Goal: Task Accomplishment & Management: Manage account settings

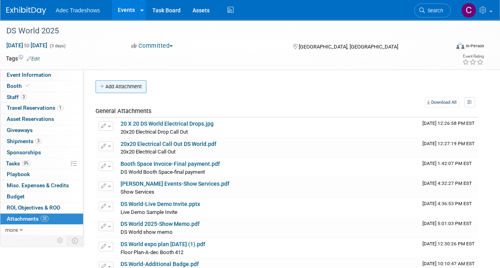
click at [111, 88] on button "Add Attachment" at bounding box center [120, 86] width 51 height 13
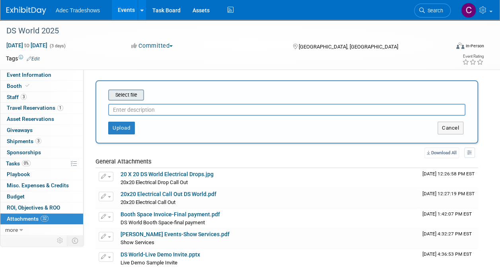
click at [117, 94] on input "file" at bounding box center [96, 95] width 95 height 10
click at [134, 98] on input "file" at bounding box center [96, 95] width 95 height 10
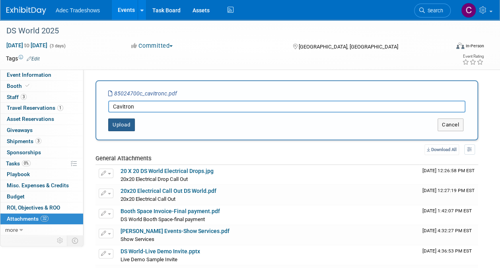
type input "Cavitron"
click at [130, 127] on button "Upload" at bounding box center [121, 125] width 27 height 13
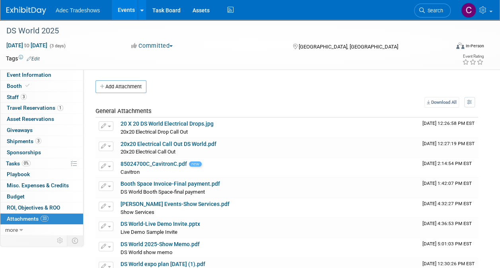
click at [128, 88] on button "Add Attachment" at bounding box center [120, 86] width 51 height 13
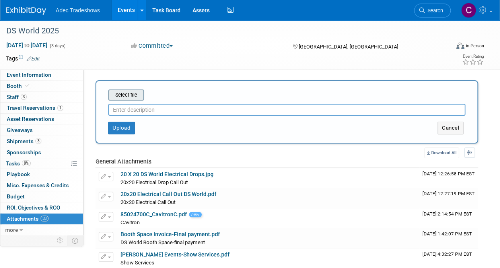
click at [130, 93] on input "file" at bounding box center [96, 95] width 95 height 10
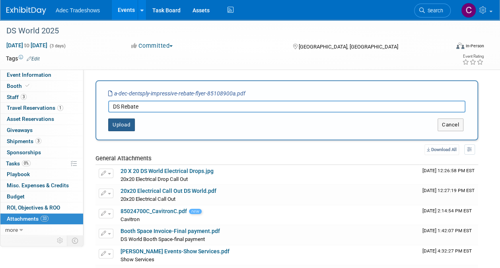
type input "DS Rebate"
click at [119, 122] on button "Upload" at bounding box center [121, 125] width 27 height 13
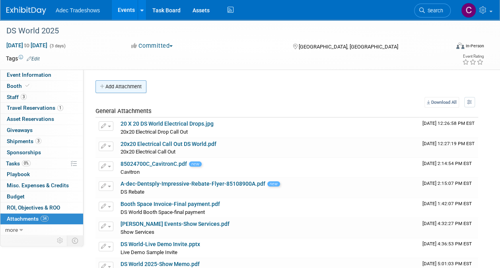
click at [122, 86] on button "Add Attachment" at bounding box center [120, 86] width 51 height 13
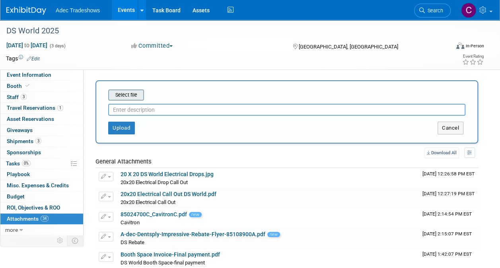
click at [125, 94] on input "file" at bounding box center [96, 95] width 95 height 10
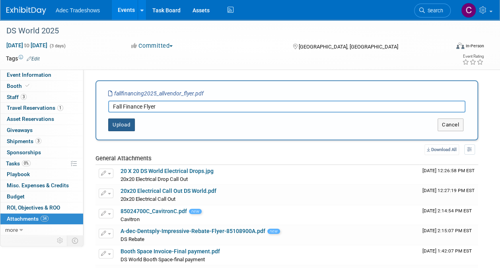
type input "Fall Finance Flyer"
click at [122, 123] on button "Upload" at bounding box center [121, 125] width 27 height 13
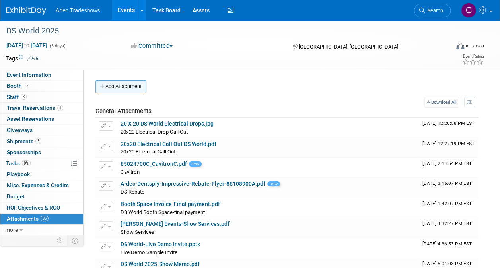
click at [119, 87] on button "Add Attachment" at bounding box center [120, 86] width 51 height 13
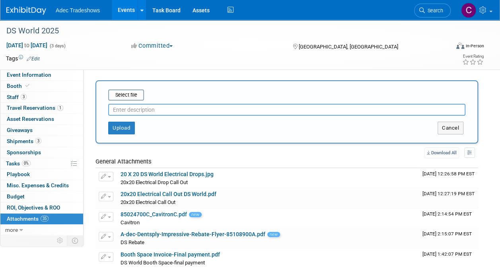
click at [125, 103] on div at bounding box center [286, 108] width 357 height 15
click at [127, 95] on input "file" at bounding box center [96, 95] width 95 height 10
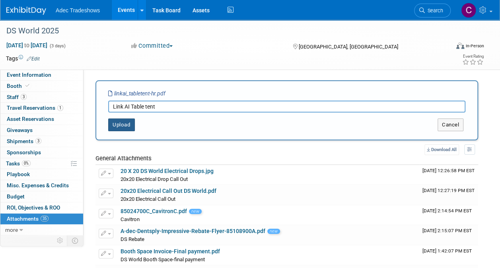
type input "Link AI Table tent"
click at [124, 127] on button "Upload" at bounding box center [121, 125] width 27 height 13
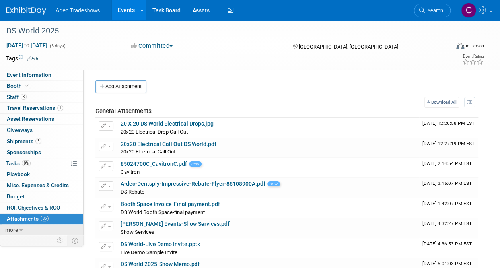
click at [32, 230] on link "more" at bounding box center [41, 230] width 83 height 11
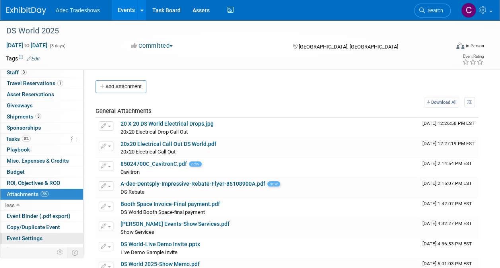
scroll to position [41, 0]
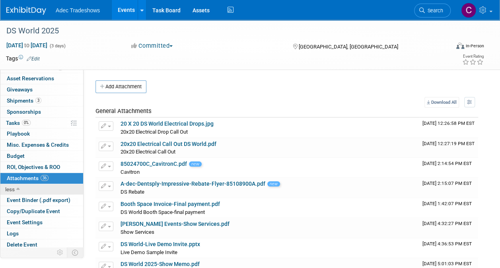
click at [22, 184] on link "less" at bounding box center [41, 189] width 83 height 11
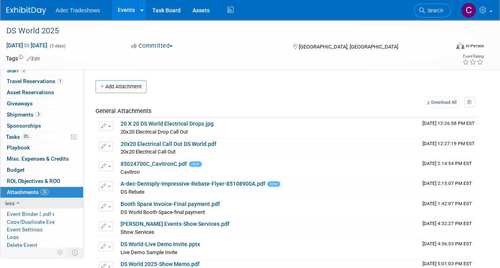
scroll to position [0, 0]
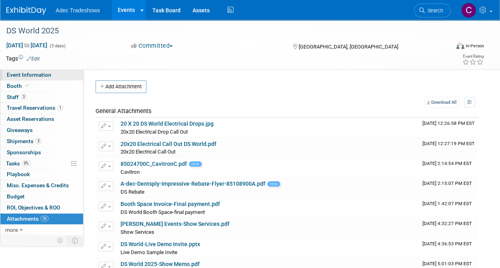
click at [29, 78] on link "Event Information" at bounding box center [41, 75] width 83 height 11
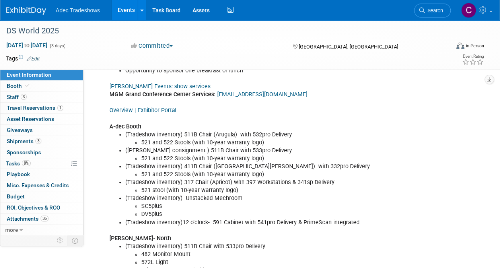
scroll to position [273, 0]
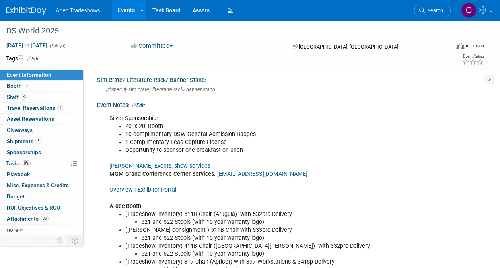
click at [146, 102] on div "Event Notes: Edit" at bounding box center [290, 104] width 387 height 10
click at [144, 103] on link "Edit" at bounding box center [138, 106] width 13 height 6
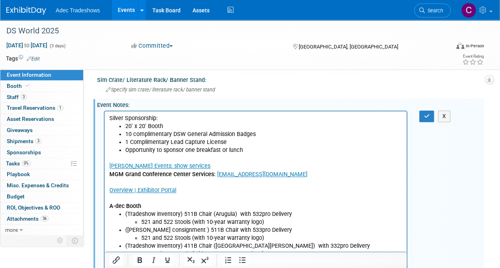
scroll to position [0, 0]
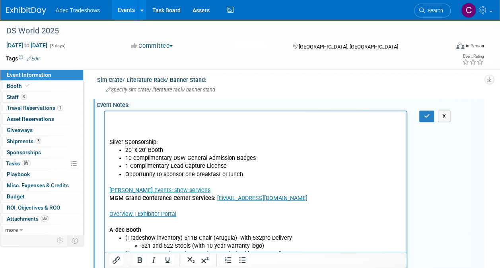
click at [132, 116] on p "Rich Text Area. Press ALT-0 for help." at bounding box center [255, 118] width 293 height 8
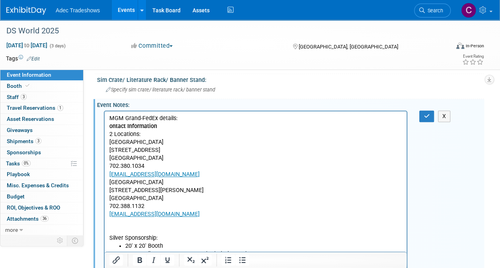
click at [109, 129] on b "ontact Information" at bounding box center [133, 126] width 48 height 7
click at [214, 116] on p "MGM Grand-FedEx details:" at bounding box center [255, 118] width 293 height 8
click at [243, 187] on p "[GEOGRAPHIC_DATA] [STREET_ADDRESS][PERSON_NAME] 702.388.1132 [EMAIL_ADDRESS][DO…" at bounding box center [255, 198] width 293 height 40
click at [219, 126] on p "Contact Information" at bounding box center [255, 126] width 293 height 8
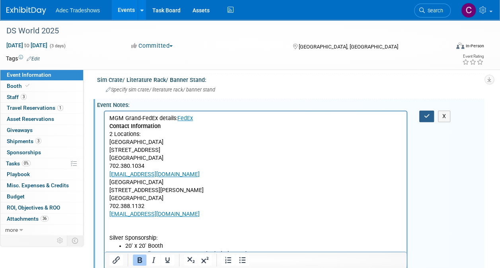
click at [423, 115] on button "button" at bounding box center [426, 117] width 15 height 12
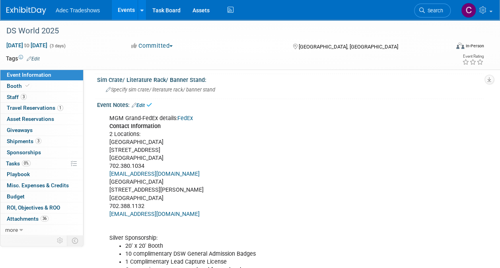
click at [189, 115] on link "FedEx" at bounding box center [185, 118] width 16 height 7
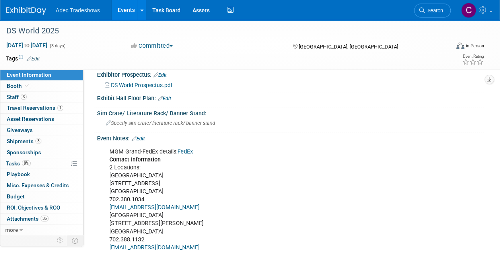
scroll to position [193, 0]
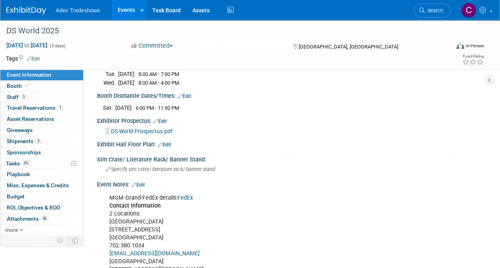
click at [145, 182] on link "Edit" at bounding box center [138, 185] width 13 height 6
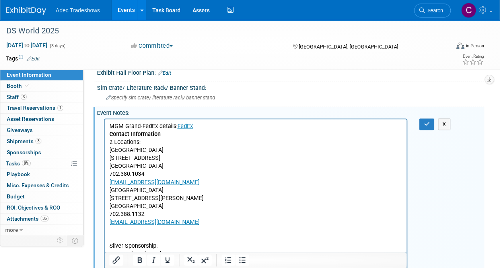
scroll to position [273, 0]
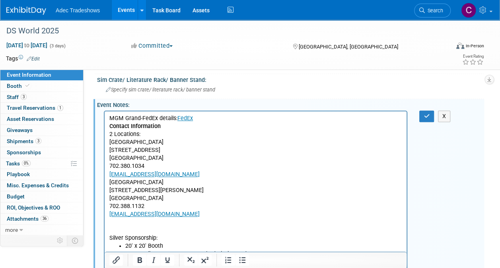
click at [110, 183] on p "MGM Grand-FedEx details: FedEx Contact Information 2 Locations: [GEOGRAPHIC_DAT…" at bounding box center [255, 178] width 293 height 128
click at [251, 196] on p "[GEOGRAPHIC_DATA] [STREET_ADDRESS][PERSON_NAME] 702.388.1132 [EMAIL_ADDRESS][DO…" at bounding box center [255, 210] width 293 height 64
drag, startPoint x: 430, startPoint y: 113, endPoint x: 425, endPoint y: 115, distance: 5.0
click at [430, 113] on button "button" at bounding box center [426, 117] width 15 height 12
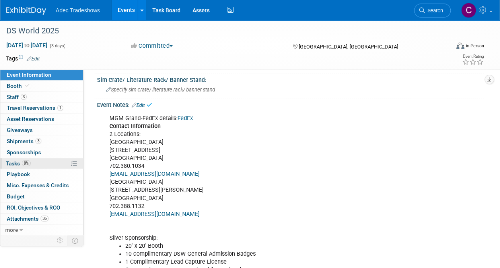
scroll to position [193, 0]
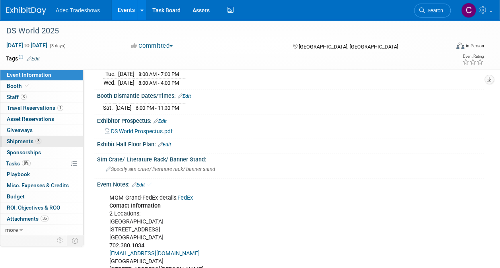
click at [26, 142] on span "Shipments 3" at bounding box center [24, 141] width 35 height 6
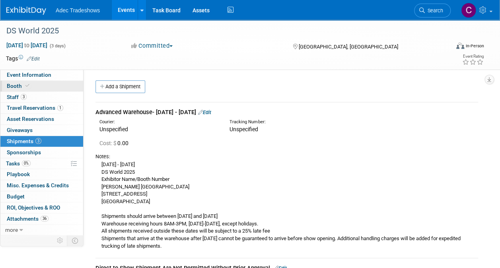
click at [31, 88] on link "Booth" at bounding box center [41, 86] width 83 height 11
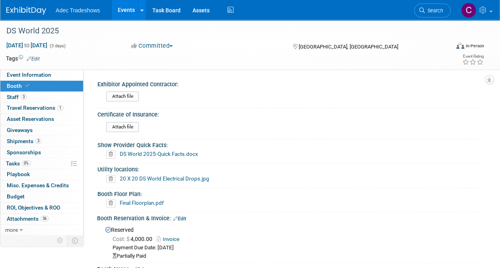
click at [127, 133] on div "Attach file" at bounding box center [292, 128] width 372 height 13
click at [129, 129] on input "file" at bounding box center [84, 127] width 108 height 9
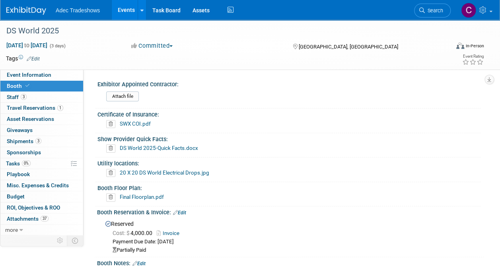
click at [160, 115] on div "Certificate of Insurance:" at bounding box center [288, 114] width 383 height 10
click at [150, 115] on div "Certificate of Insurance:" at bounding box center [288, 114] width 383 height 10
click at [131, 119] on div "Certificate of Insurance:" at bounding box center [288, 114] width 383 height 10
click at [131, 115] on div "Certificate of Insurance:" at bounding box center [288, 114] width 383 height 10
click at [157, 114] on div "Certificate of Insurance:" at bounding box center [288, 114] width 383 height 10
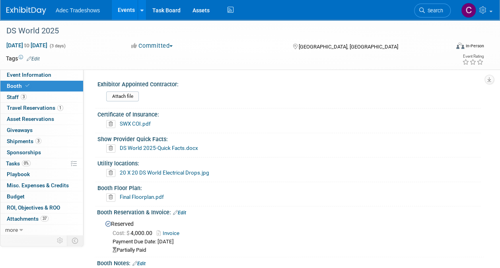
click at [160, 114] on div "Certificate of Insurance:" at bounding box center [288, 114] width 383 height 10
click at [153, 115] on div "Certificate of Insurance:" at bounding box center [288, 114] width 383 height 10
click at [169, 123] on div "SWX COI.pdf" at bounding box center [292, 124] width 372 height 8
click at [112, 111] on div "Certificate of Insurance:" at bounding box center [288, 114] width 383 height 10
drag, startPoint x: 112, startPoint y: 111, endPoint x: 150, endPoint y: 118, distance: 38.7
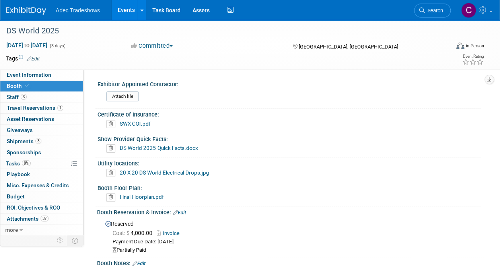
click at [150, 118] on div "Certificate of Insurance:" at bounding box center [288, 114] width 383 height 10
click at [148, 125] on link "SWX COI.pdf" at bounding box center [135, 124] width 31 height 6
click at [111, 95] on input "file" at bounding box center [84, 96] width 108 height 9
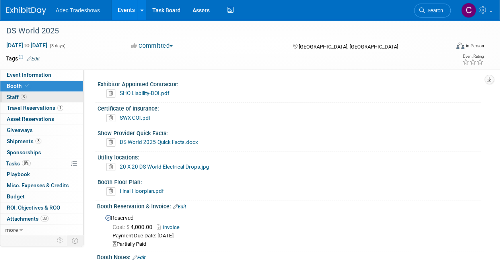
click at [18, 99] on span "Staff 3" at bounding box center [17, 97] width 20 height 6
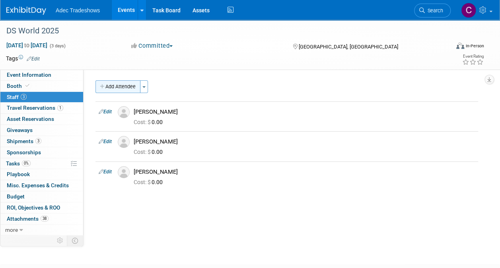
click at [114, 84] on button "Add Attendee" at bounding box center [117, 86] width 45 height 13
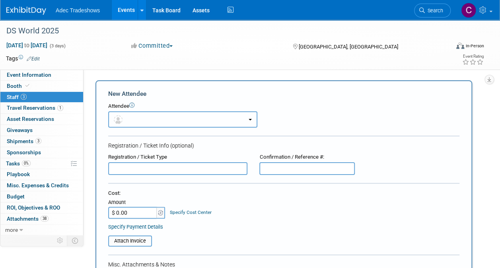
click at [123, 116] on span "button" at bounding box center [120, 119] width 12 height 6
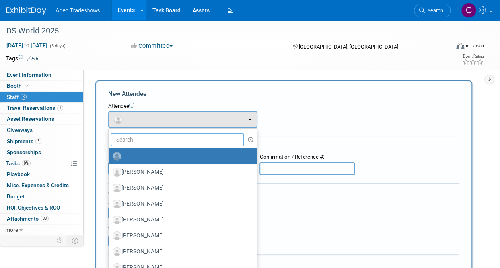
click at [145, 142] on input "text" at bounding box center [177, 140] width 133 height 14
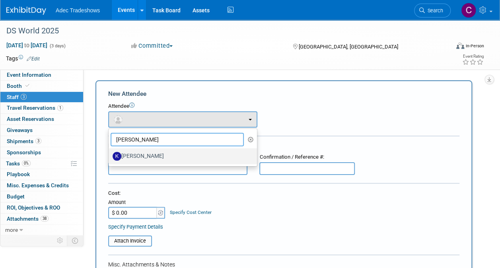
type input "[PERSON_NAME]"
click at [147, 154] on label "[PERSON_NAME]" at bounding box center [181, 156] width 136 height 13
click at [110, 154] on input "[PERSON_NAME]" at bounding box center [107, 155] width 5 height 5
select select "f2c8887b-899b-468c-94f1-14aa59edaf52"
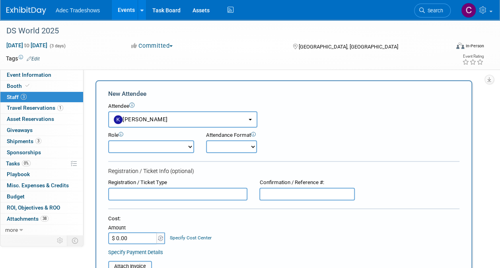
click at [212, 144] on select "Onsite Remote" at bounding box center [231, 146] width 51 height 13
select select "1"
click at [206, 140] on select "Onsite Remote" at bounding box center [231, 146] width 51 height 13
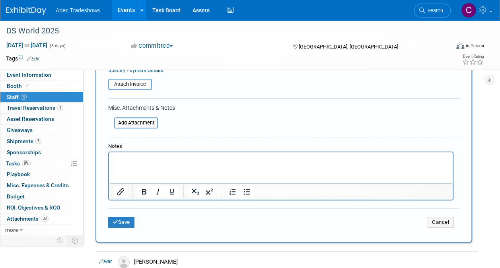
scroll to position [199, 0]
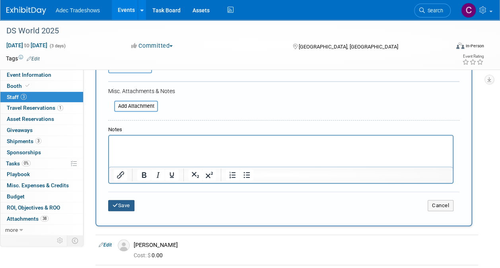
click at [125, 204] on button "Save" at bounding box center [121, 205] width 26 height 11
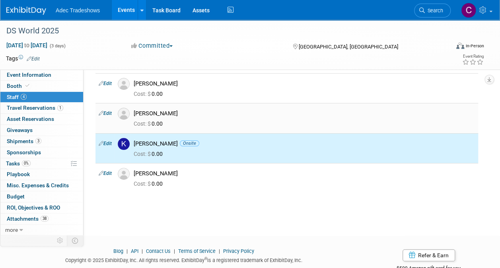
scroll to position [0, 0]
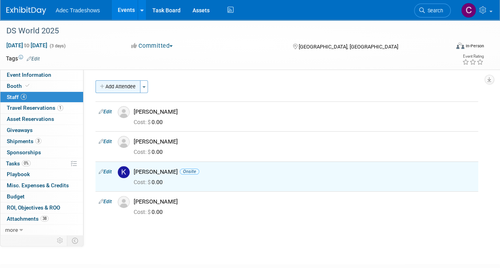
click at [131, 84] on button "Add Attendee" at bounding box center [117, 86] width 45 height 13
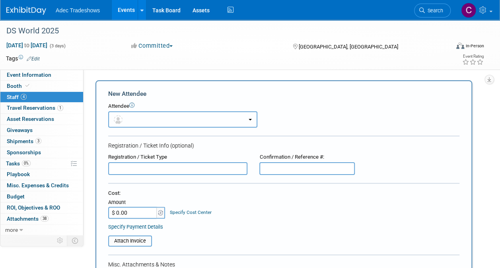
click at [131, 112] on button "button" at bounding box center [182, 119] width 149 height 16
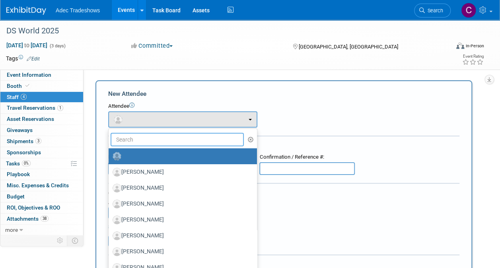
click at [141, 139] on input "text" at bounding box center [177, 140] width 133 height 14
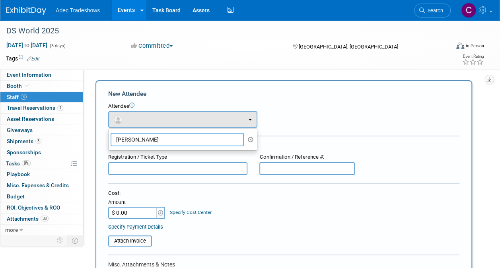
type input "[PERSON_NAME]"
click at [260, 220] on div "Cost: Amount $ 0.00 Specify Cost Center Cost Center -- Not Specified --" at bounding box center [283, 210] width 351 height 41
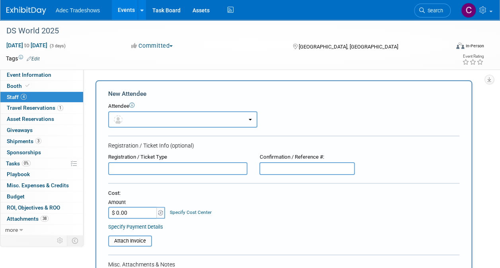
click at [151, 115] on button "button" at bounding box center [182, 119] width 149 height 16
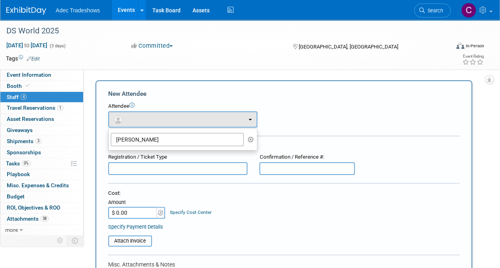
click at [249, 142] on button "button" at bounding box center [250, 140] width 9 height 12
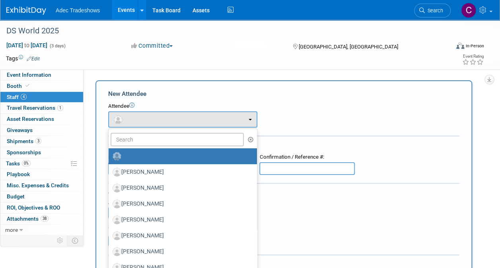
click at [378, 198] on div "Cost: Amount $ 0.00 Specify Cost Center Cost Center -- Not Specified --" at bounding box center [283, 204] width 351 height 29
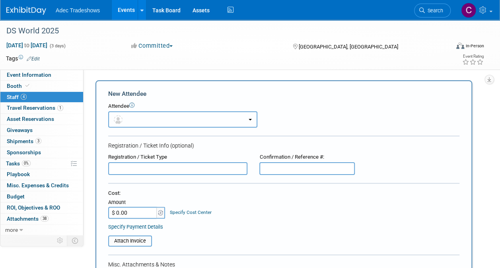
click at [152, 117] on button "button" at bounding box center [182, 119] width 149 height 16
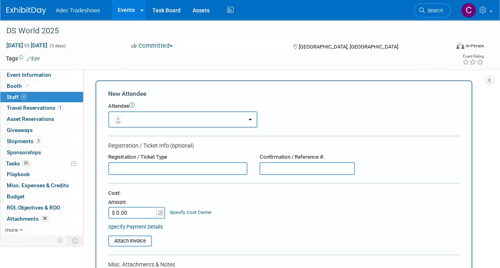
click at [151, 128] on form "New Attendee Attendee <img src="[URL][DOMAIN_NAME]" style="width: 22px; height:…" at bounding box center [283, 240] width 351 height 301
click at [129, 119] on button "button" at bounding box center [182, 119] width 149 height 16
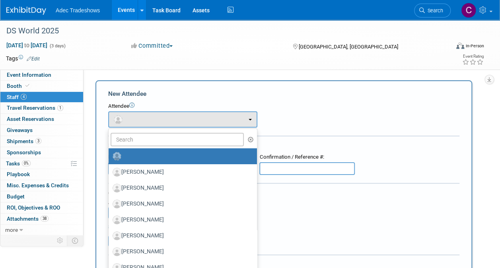
click at [121, 162] on label at bounding box center [181, 156] width 136 height 13
click at [110, 158] on input "radio" at bounding box center [107, 155] width 5 height 5
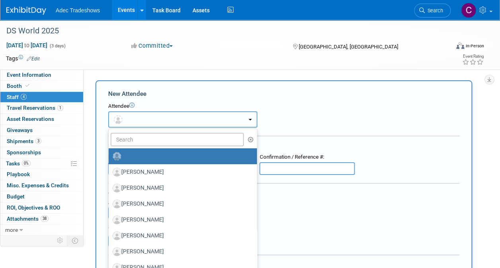
click at [118, 121] on img "button" at bounding box center [118, 119] width 9 height 9
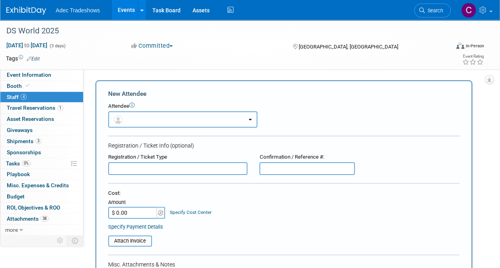
click at [118, 121] on img "button" at bounding box center [118, 119] width 9 height 9
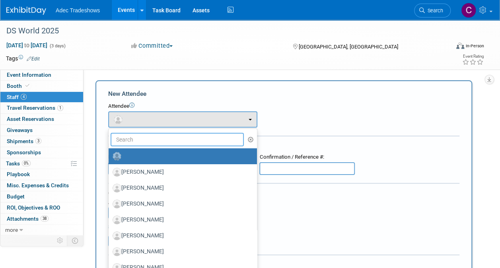
click at [130, 145] on input "text" at bounding box center [177, 140] width 133 height 14
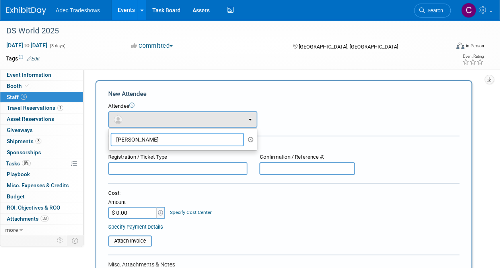
drag, startPoint x: 151, startPoint y: 142, endPoint x: 92, endPoint y: 142, distance: 58.9
click at [92, 142] on div "Add Attendee Toggle Dropdown Quick -Tag Attendees Apply X (me) select all cancel" at bounding box center [287, 239] width 395 height 319
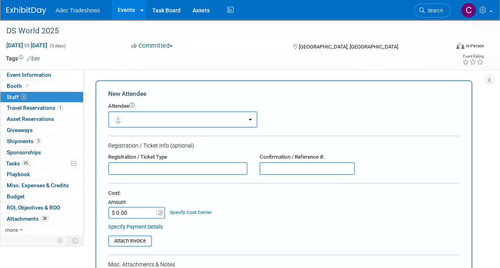
click at [135, 119] on button "button" at bounding box center [182, 119] width 149 height 16
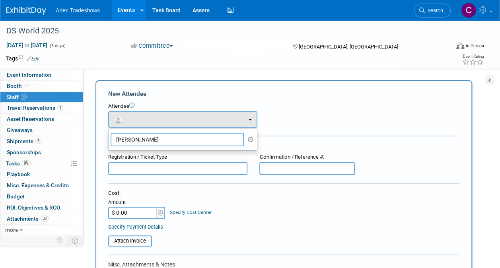
click at [136, 144] on input "[PERSON_NAME]" at bounding box center [177, 140] width 133 height 14
type input "T"
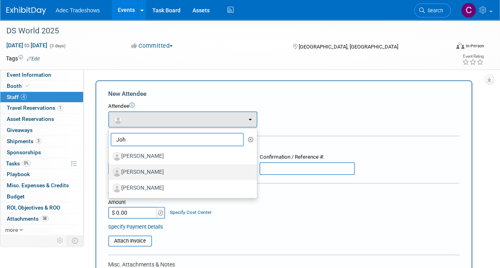
type input "Joh"
click at [155, 175] on label "[PERSON_NAME]" at bounding box center [181, 172] width 136 height 13
click at [110, 174] on input "[PERSON_NAME]" at bounding box center [107, 171] width 5 height 5
select select "182fab8b-a829-4d32-a931-11227d01c99c"
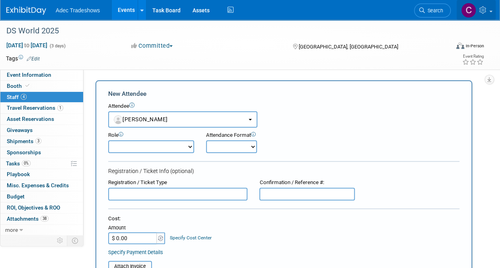
scroll to position [159, 0]
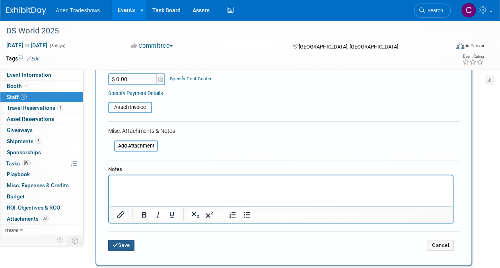
drag, startPoint x: 116, startPoint y: 245, endPoint x: 127, endPoint y: 240, distance: 12.6
click at [116, 245] on icon "submit" at bounding box center [116, 245] width 6 height 5
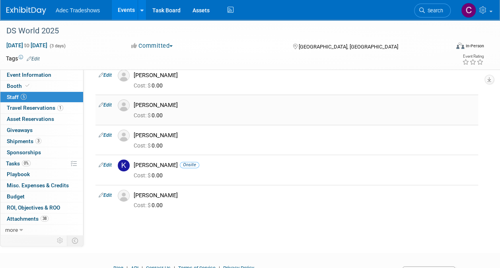
scroll to position [0, 0]
